Goal: Book appointment/travel/reservation

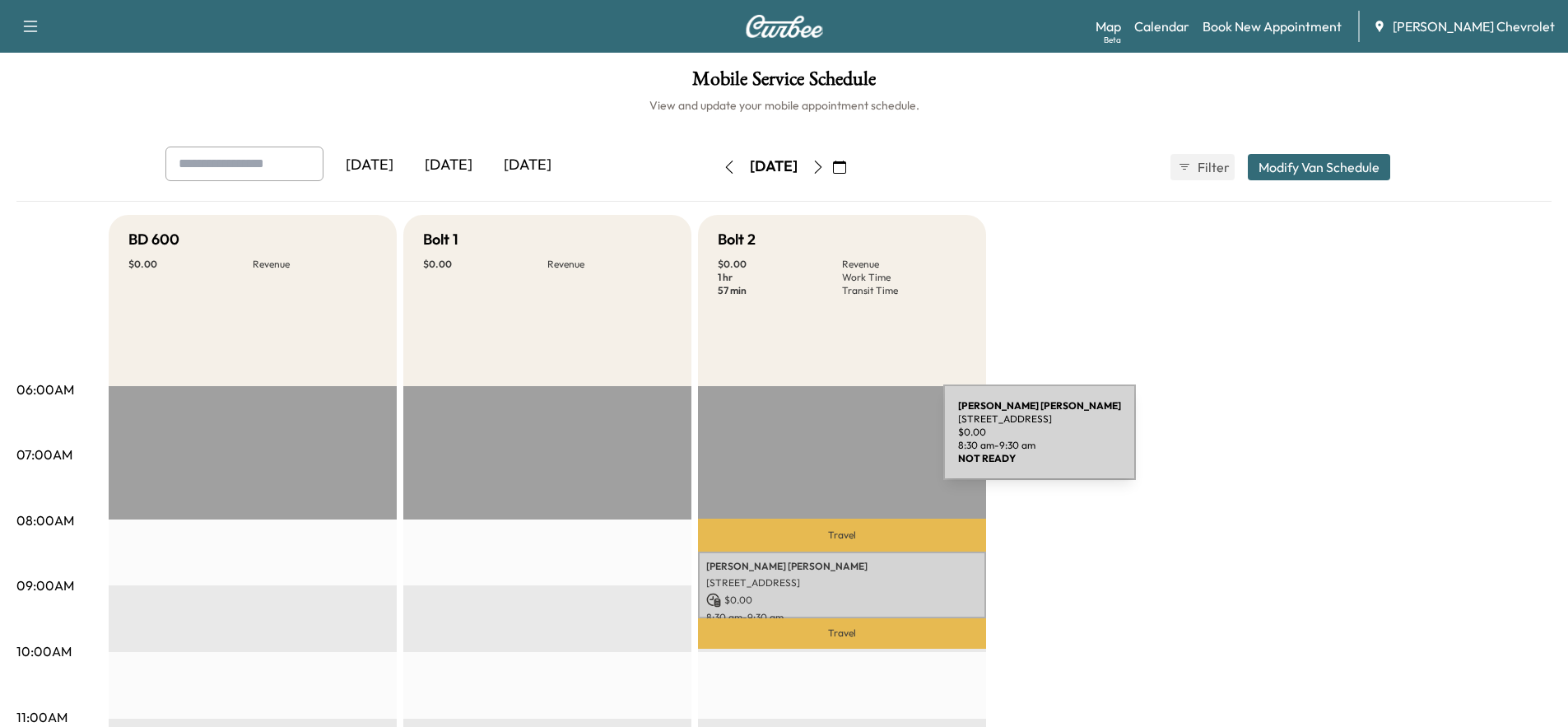
scroll to position [2, 0]
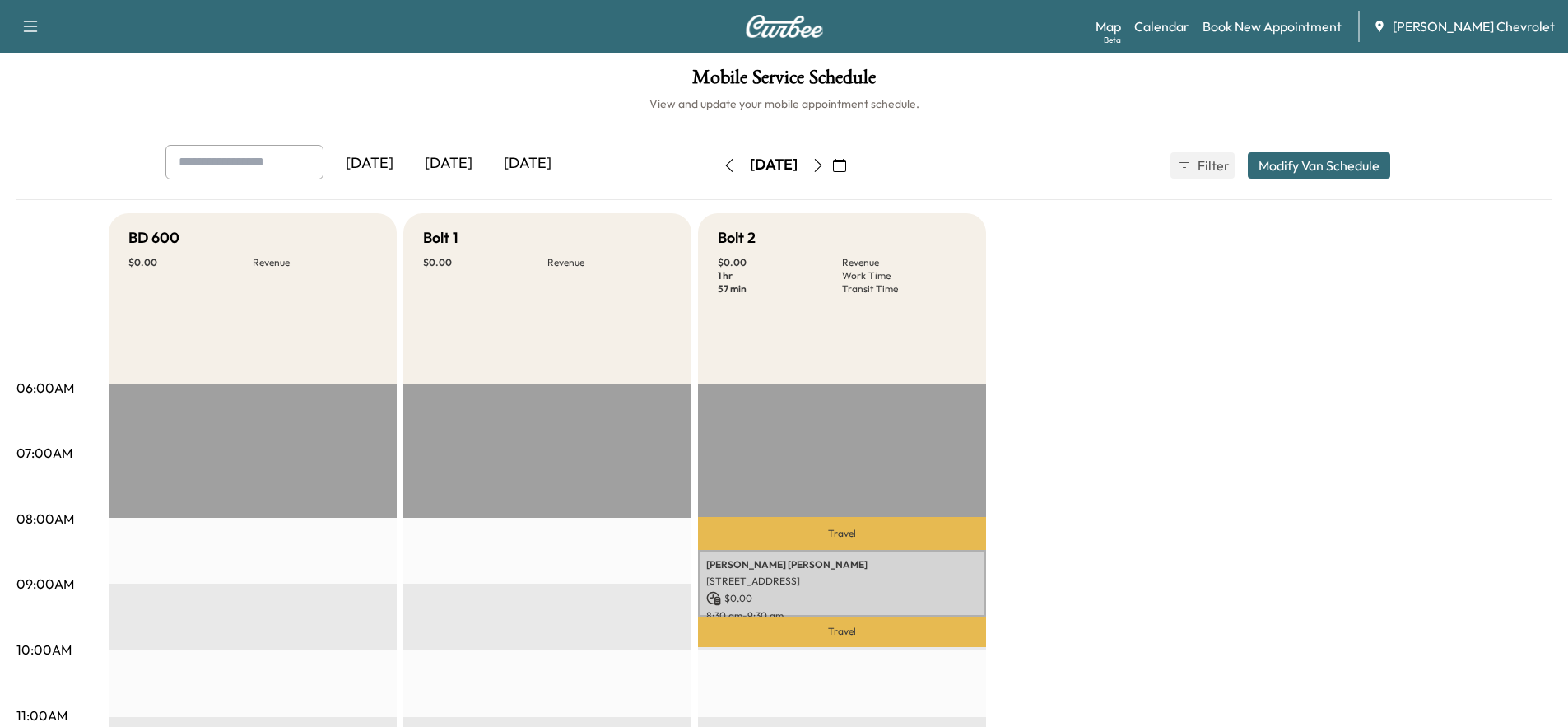
click at [846, 162] on icon "button" at bounding box center [839, 165] width 13 height 13
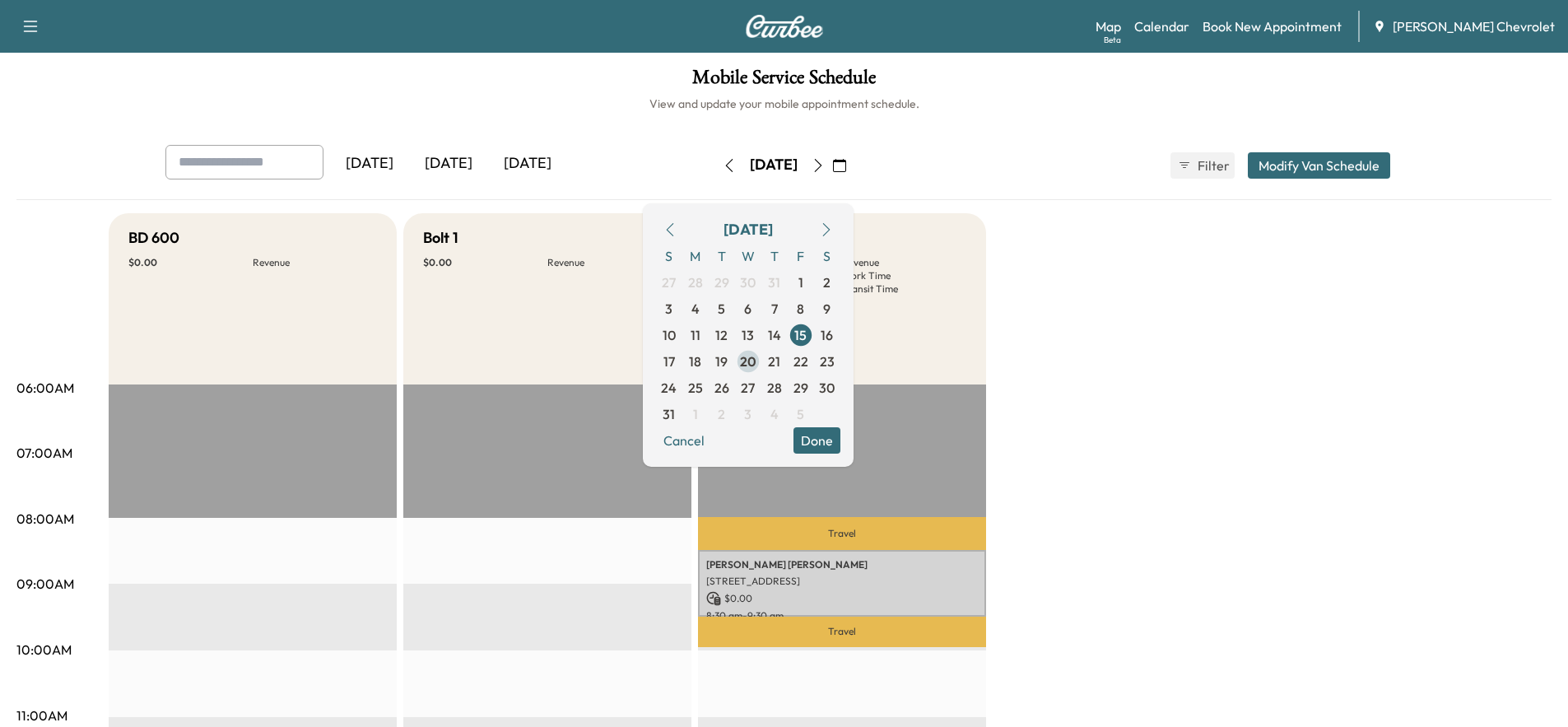
click at [756, 357] on span "20" at bounding box center [748, 361] width 17 height 20
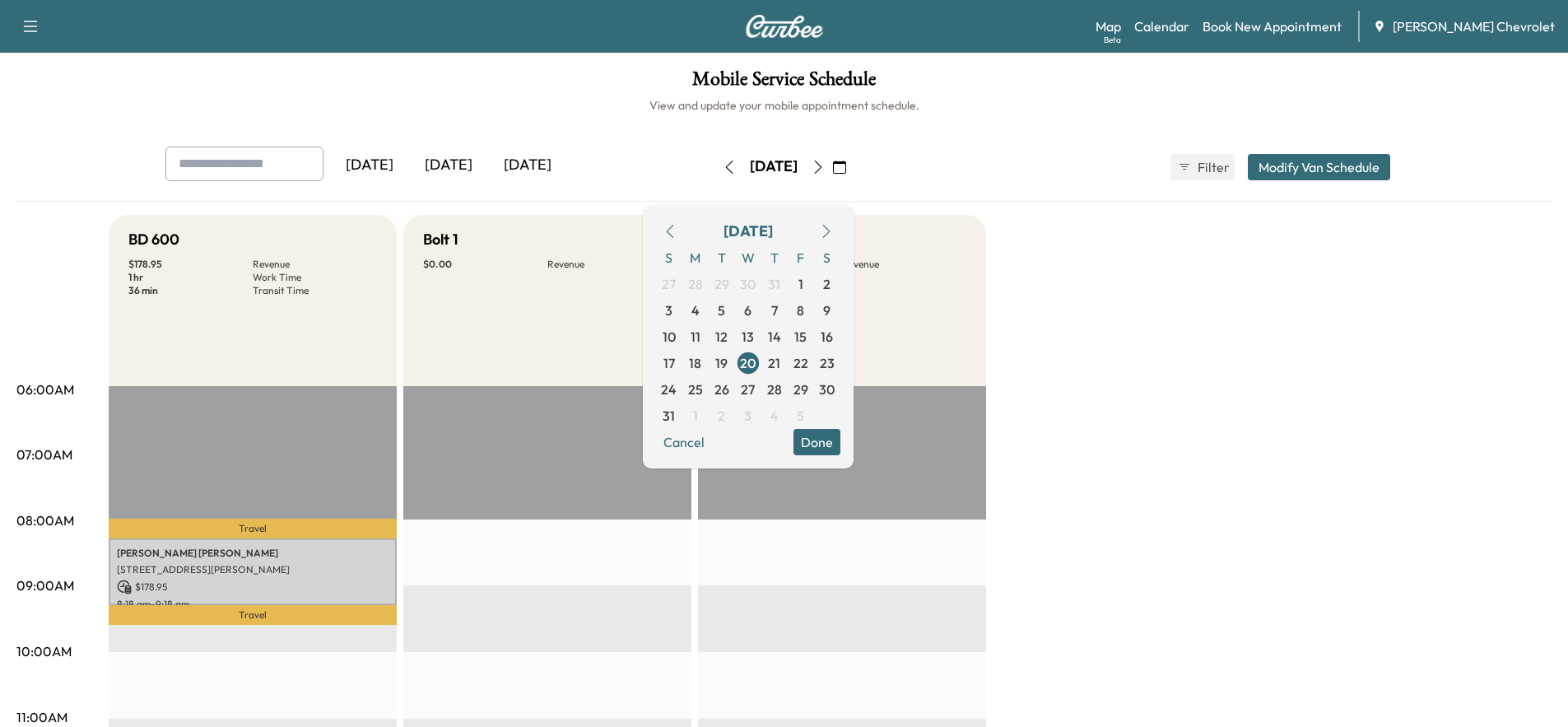
click at [840, 437] on button "Done" at bounding box center [818, 442] width 47 height 27
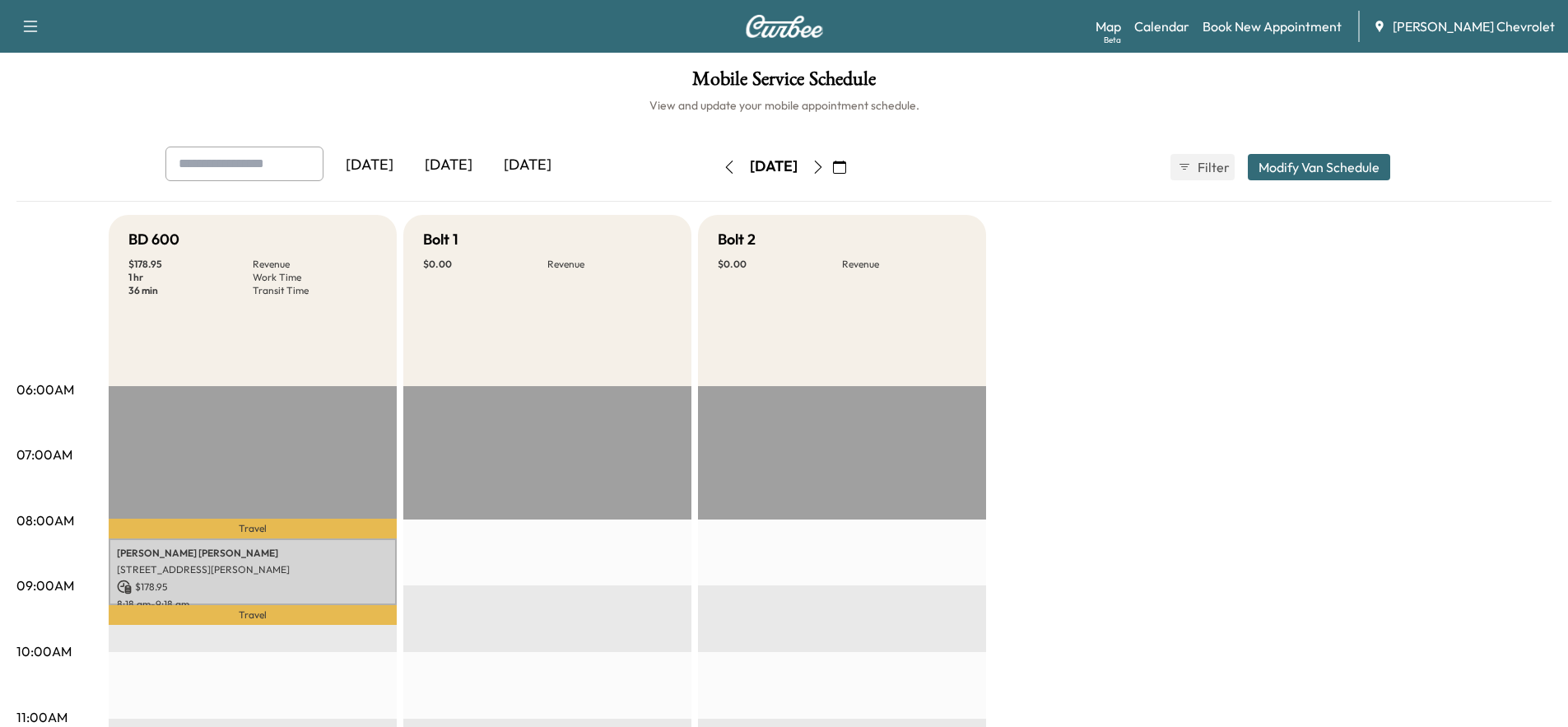
click at [824, 166] on icon "button" at bounding box center [818, 167] width 13 height 13
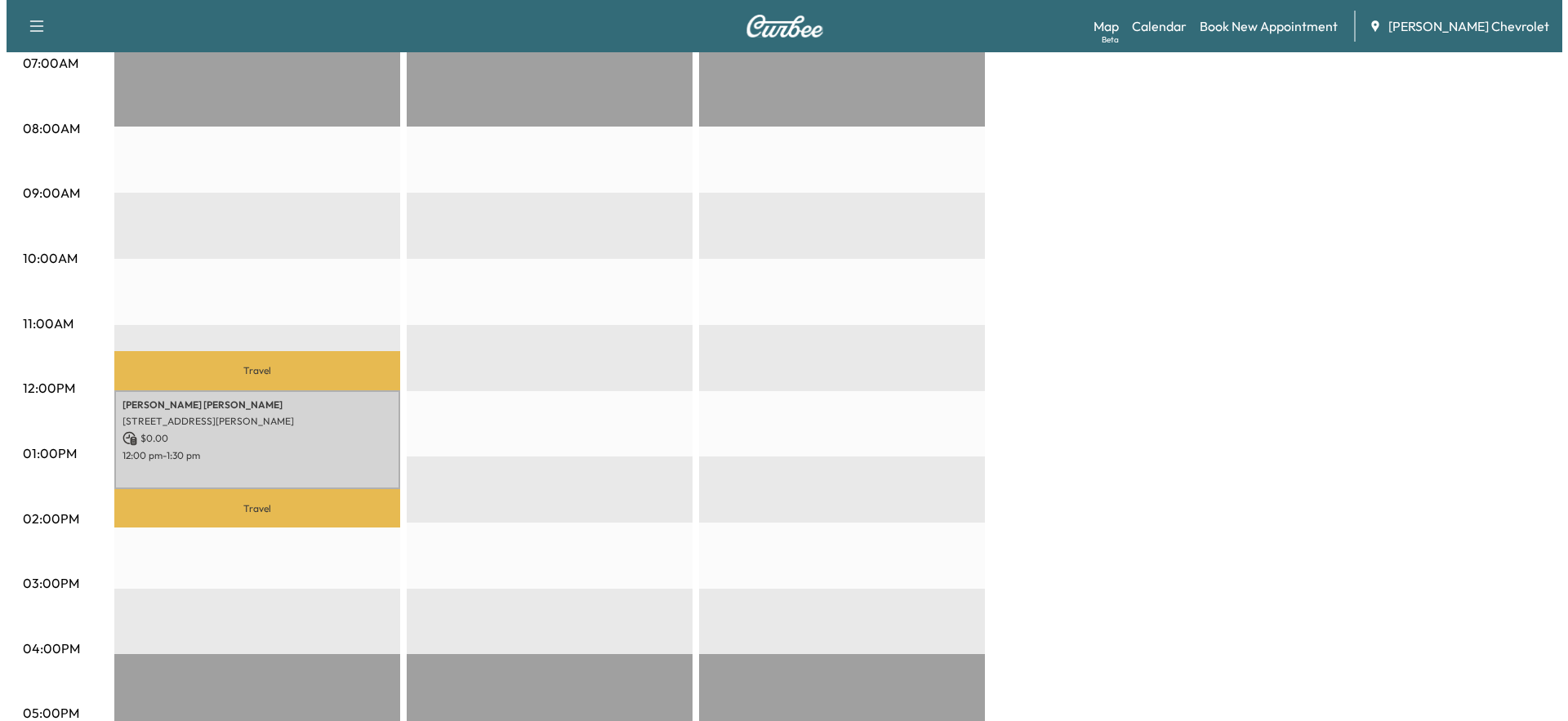
scroll to position [388, 0]
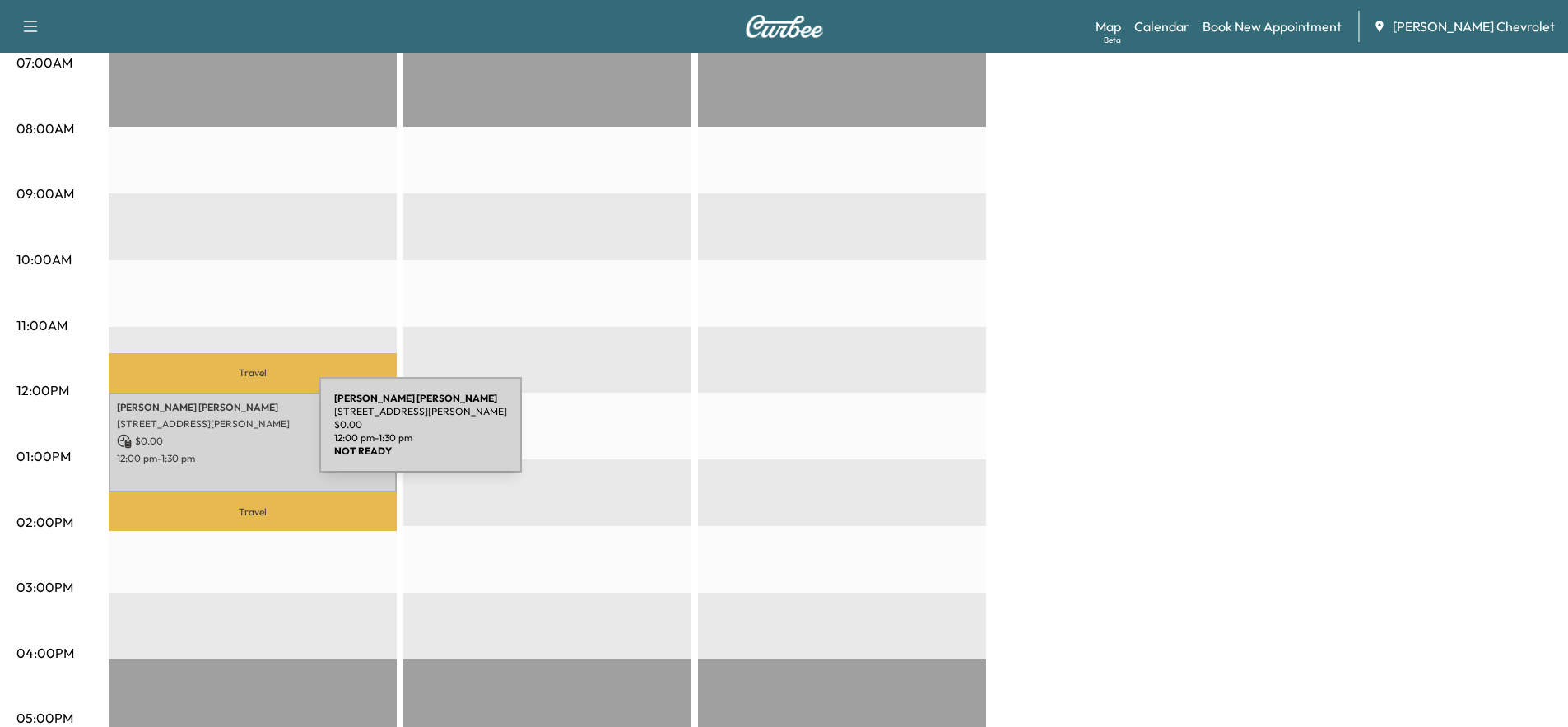
click at [196, 435] on p "$ 0.00" at bounding box center [252, 441] width 271 height 15
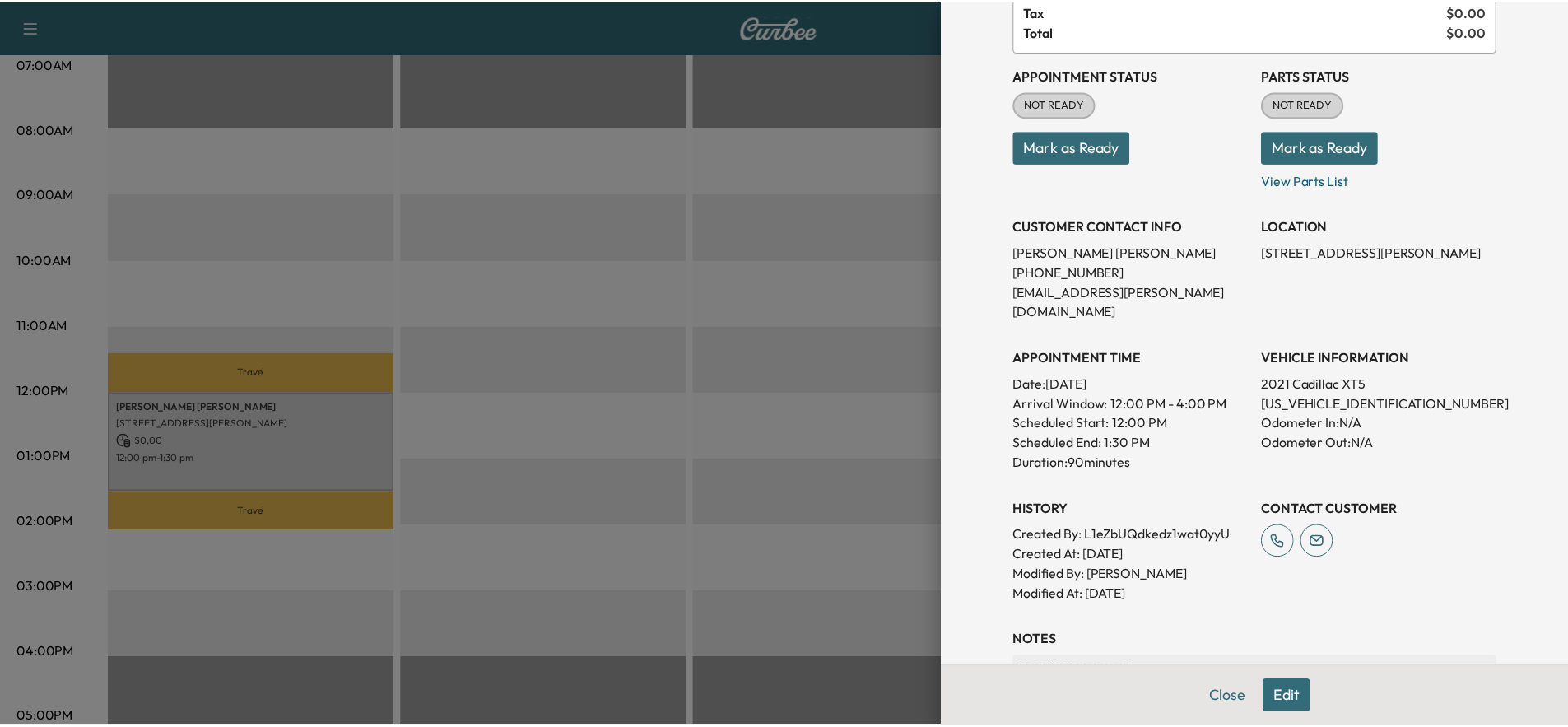
scroll to position [307, 0]
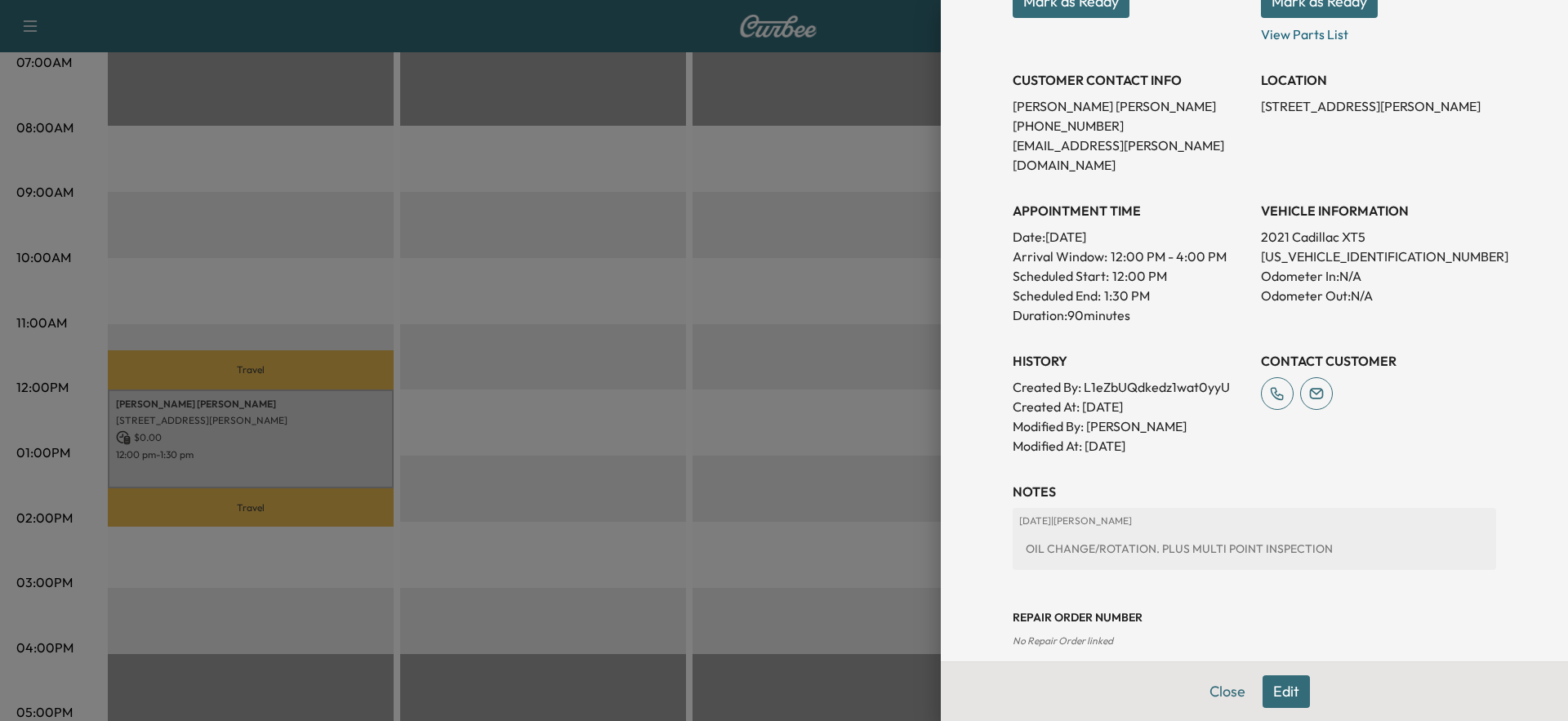
click at [737, 488] on div at bounding box center [784, 360] width 1568 height 721
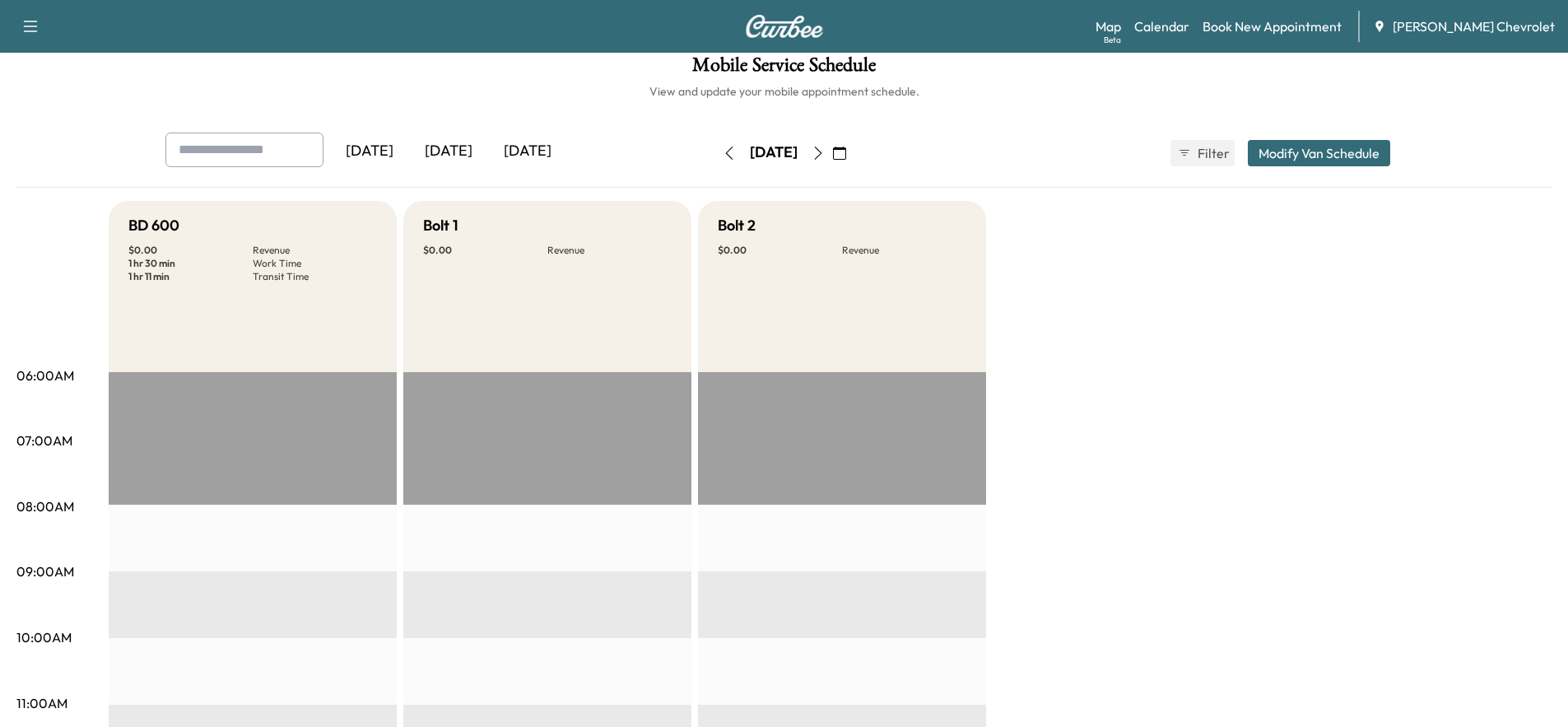
scroll to position [13, 0]
